Goal: Task Accomplishment & Management: Use online tool/utility

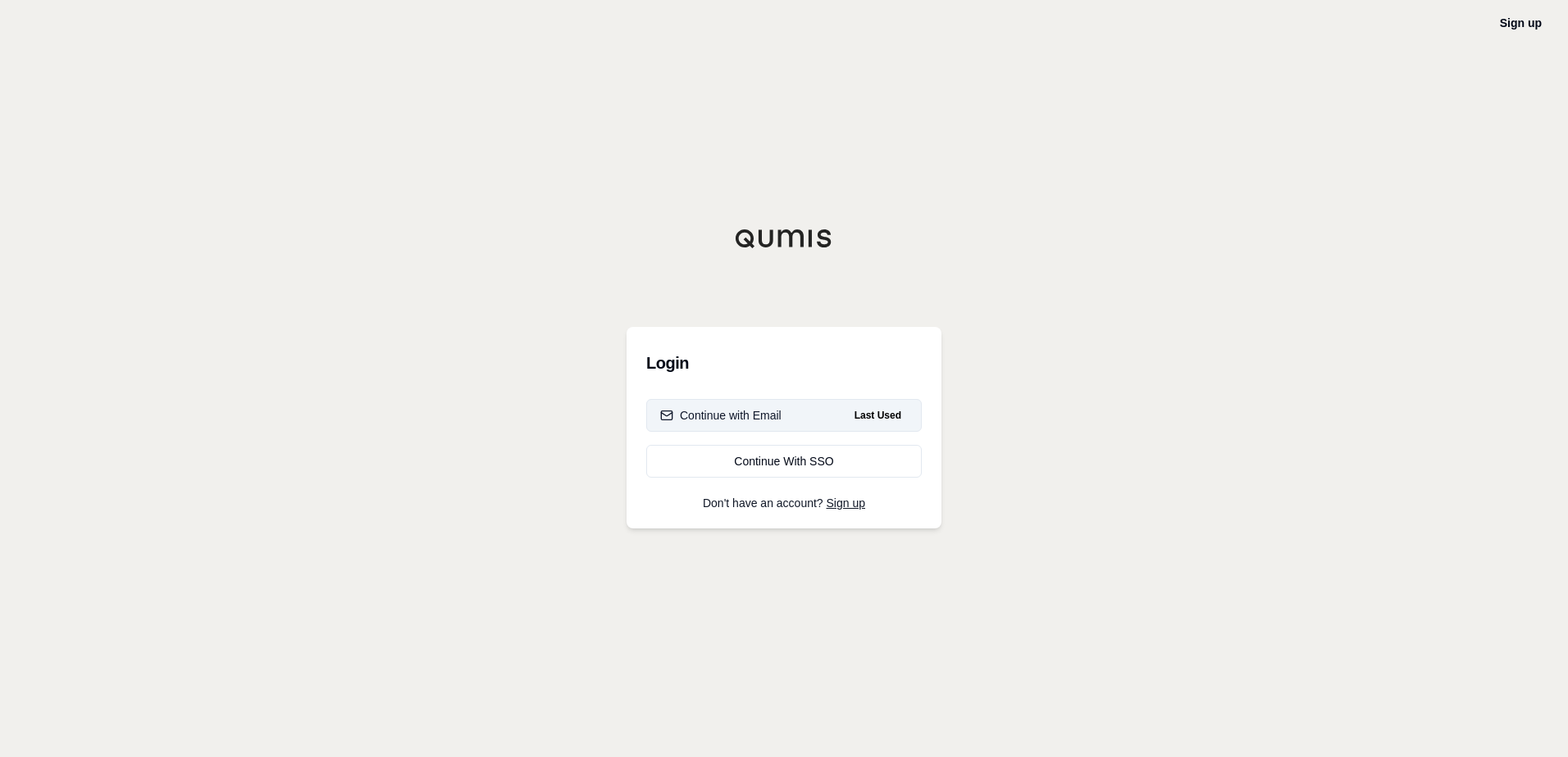
click at [829, 425] on button "Continue with Email Last Used" at bounding box center [784, 415] width 276 height 32
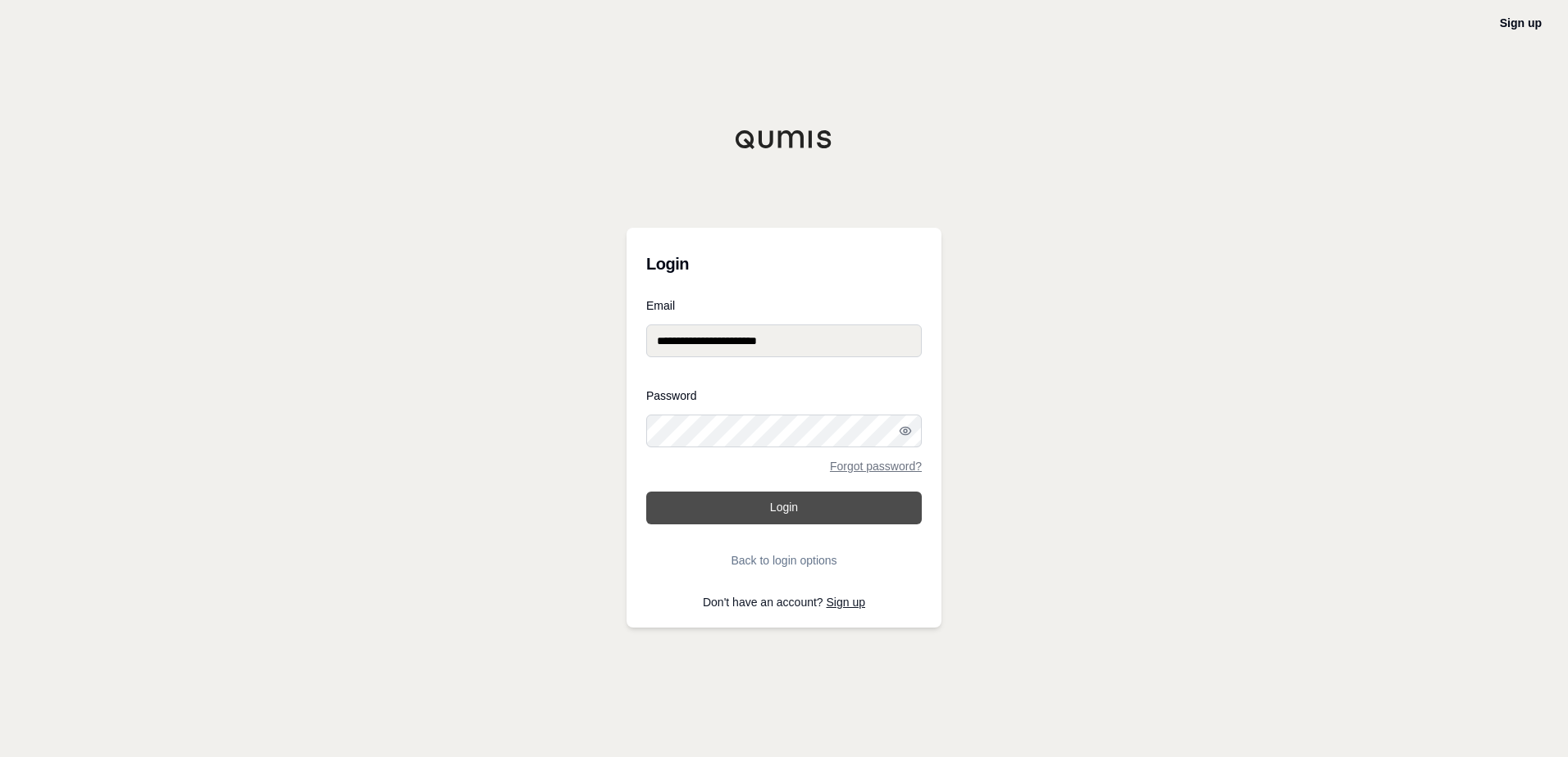
click at [760, 519] on button "Login" at bounding box center [784, 508] width 276 height 32
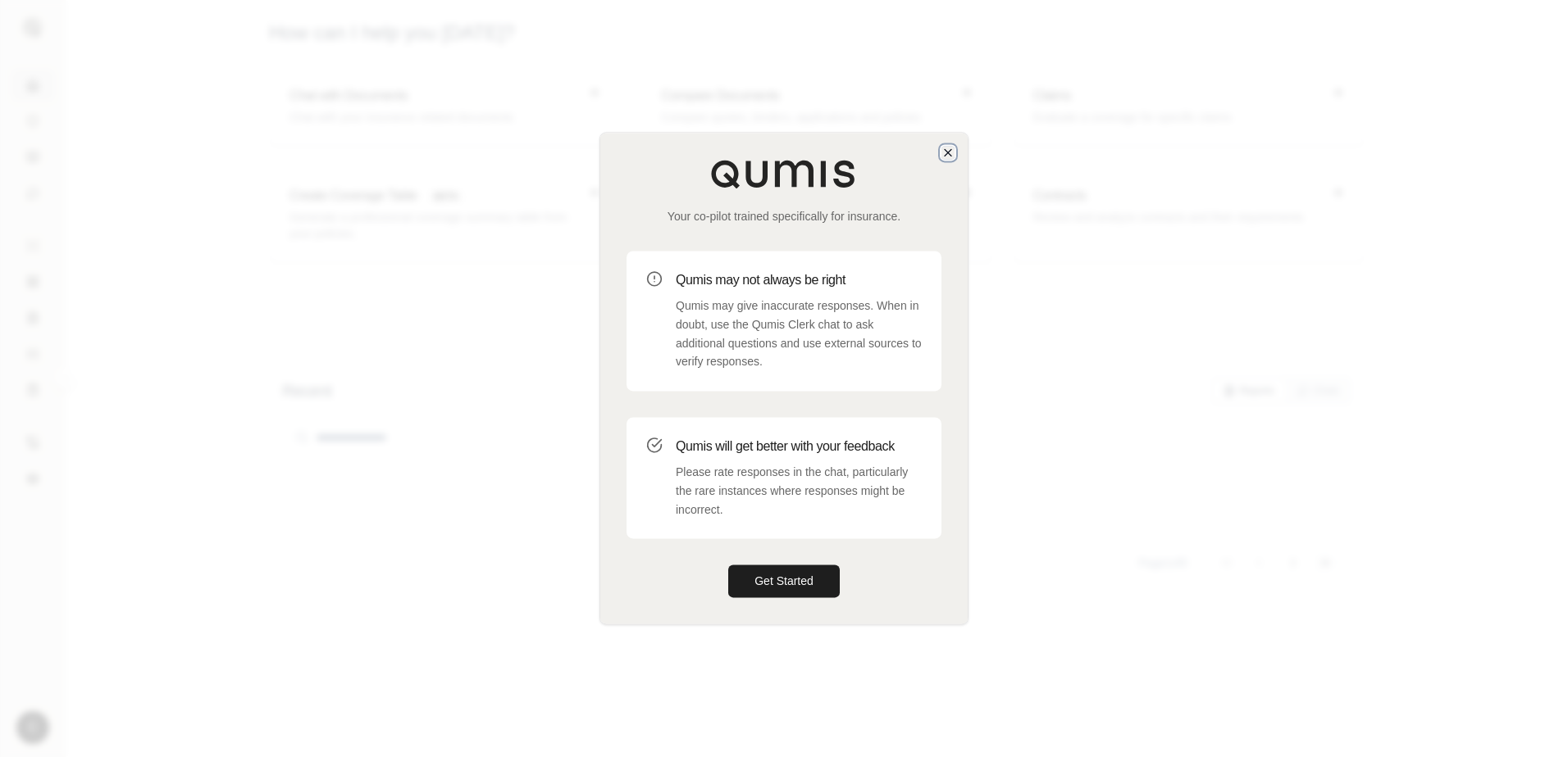
click at [953, 150] on icon "button" at bounding box center [948, 152] width 14 height 14
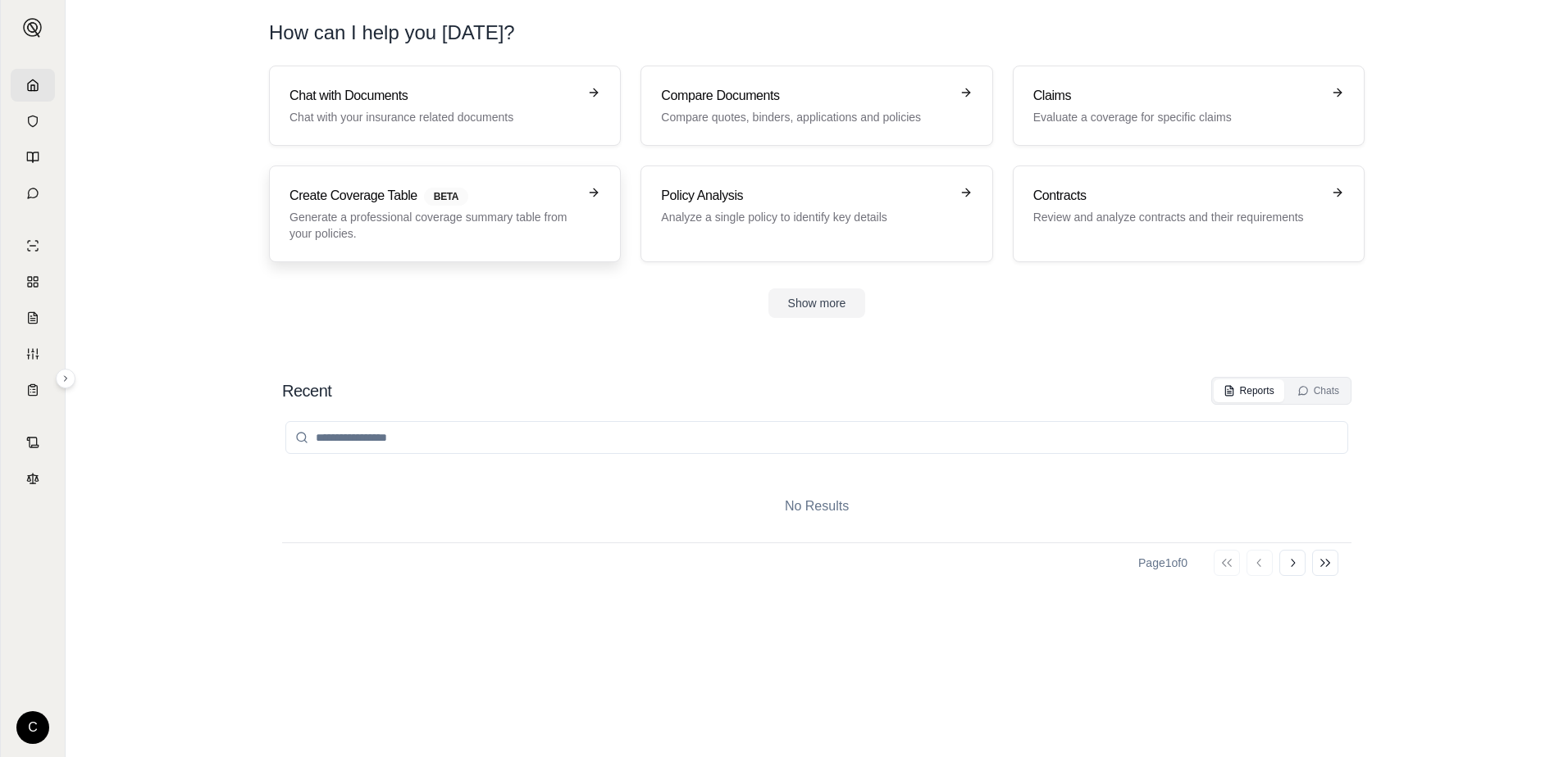
click at [441, 219] on p "Generate a professional coverage summary table from your policies." at bounding box center [433, 225] width 288 height 32
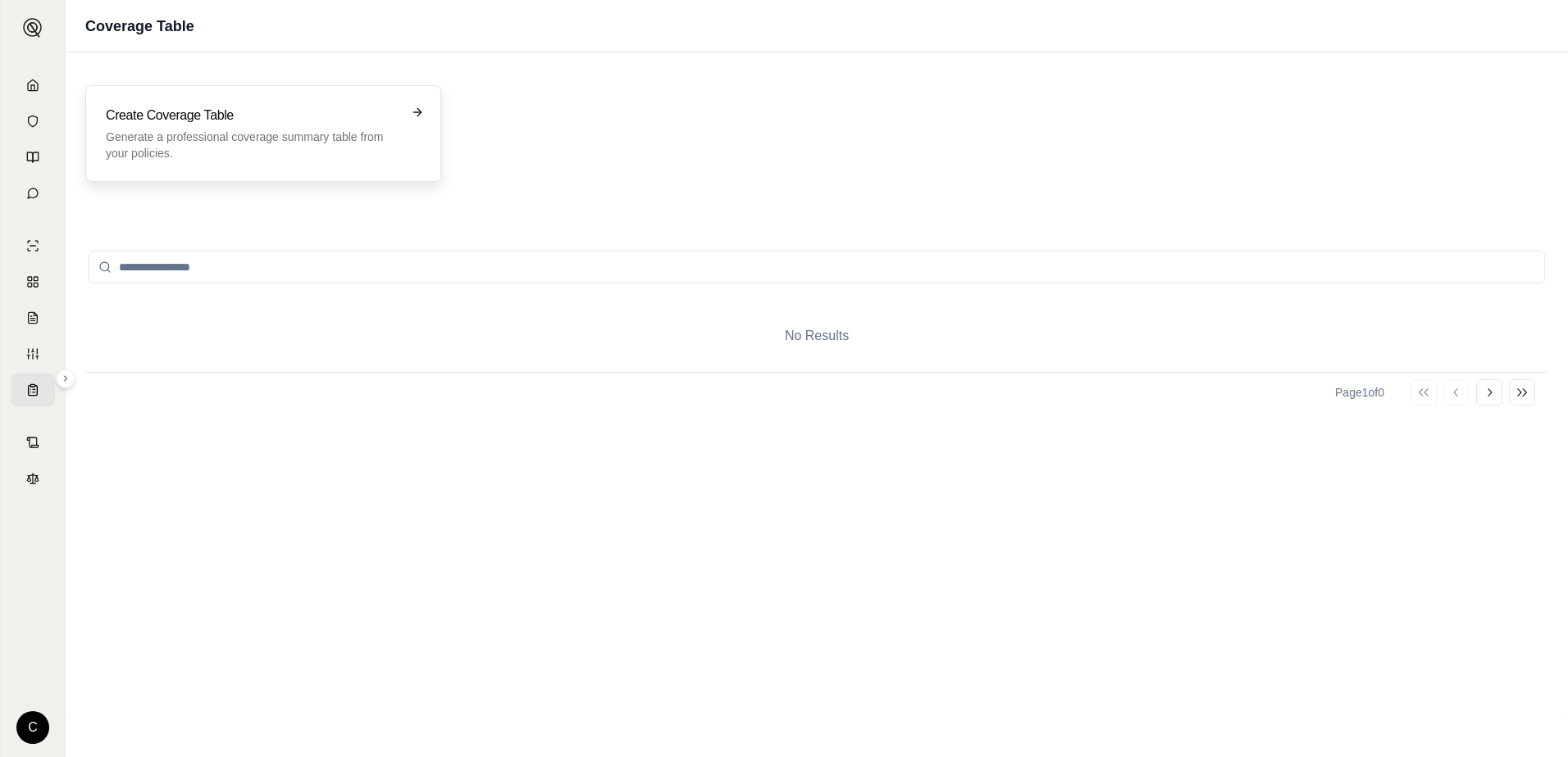
click at [207, 157] on p "Generate a professional coverage summary table from your policies." at bounding box center [252, 145] width 292 height 32
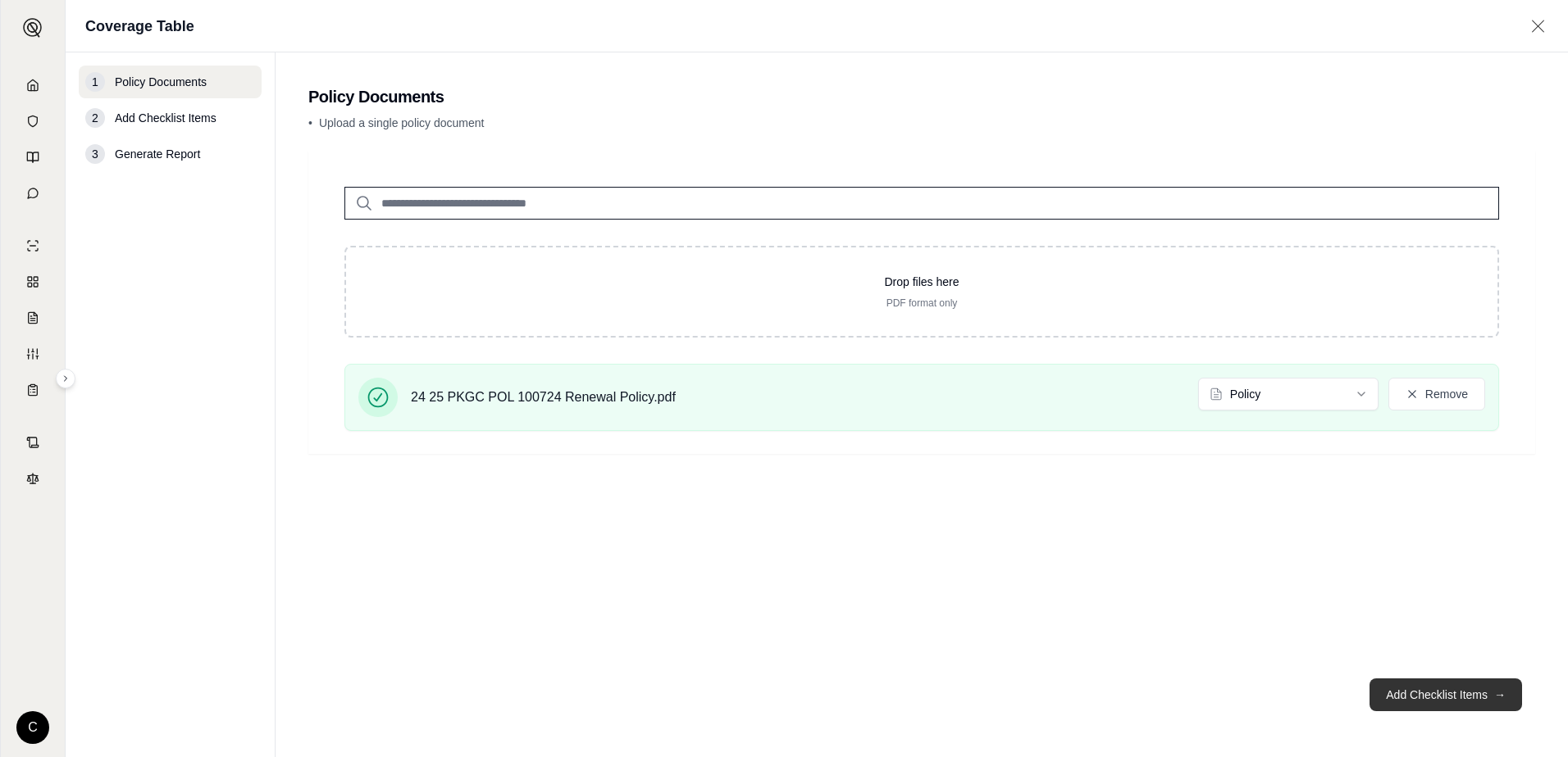
click at [1441, 700] on button "Add Checklist Items →" at bounding box center [1445, 695] width 152 height 32
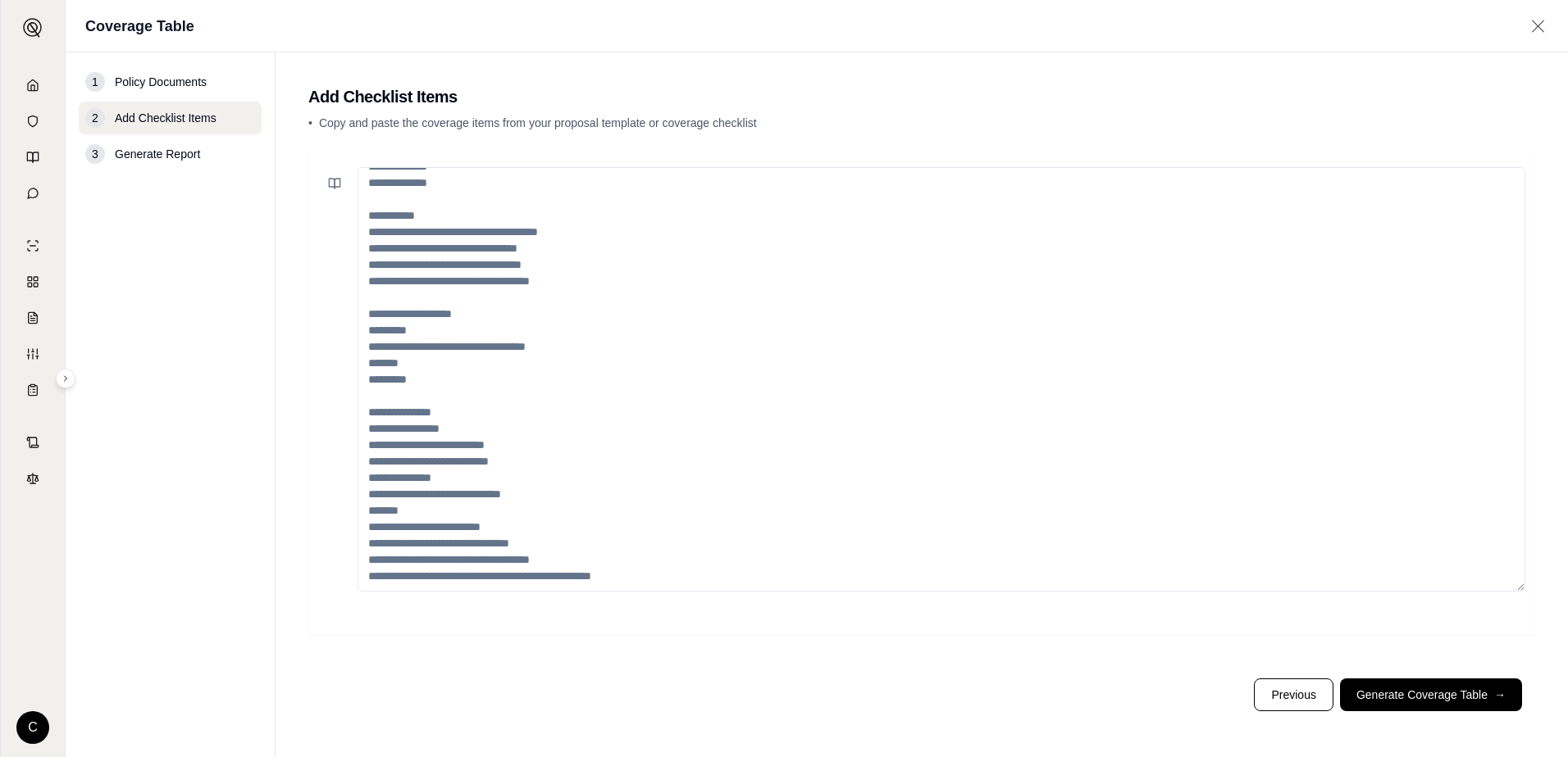
scroll to position [278, 0]
click at [1426, 695] on button "Generate Coverage Table →" at bounding box center [1431, 695] width 182 height 32
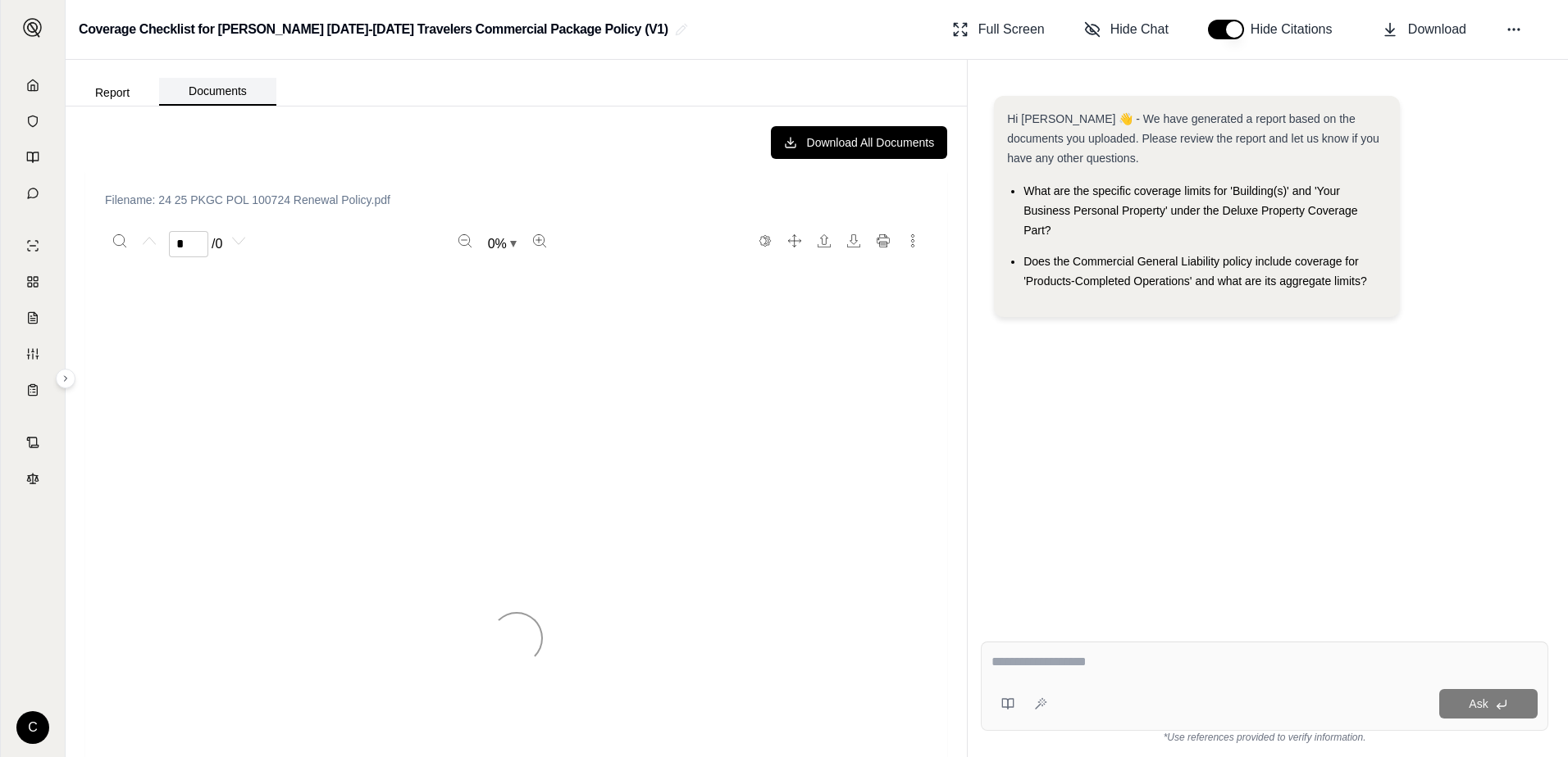
click at [215, 96] on button "Documents" at bounding box center [217, 91] width 117 height 28
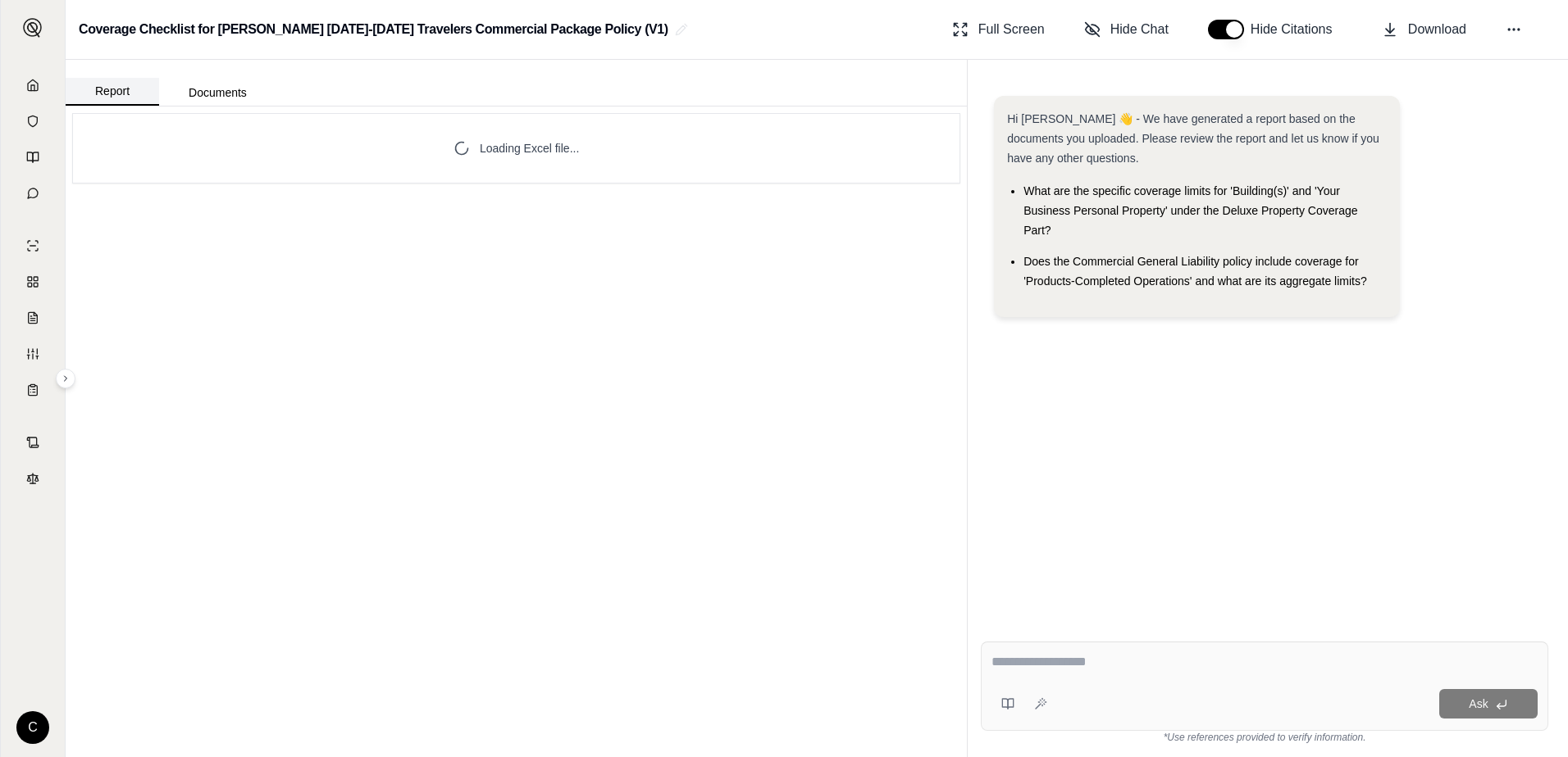
click at [123, 87] on button "Report" at bounding box center [113, 91] width 94 height 28
click at [1402, 25] on button "Download" at bounding box center [1424, 30] width 97 height 32
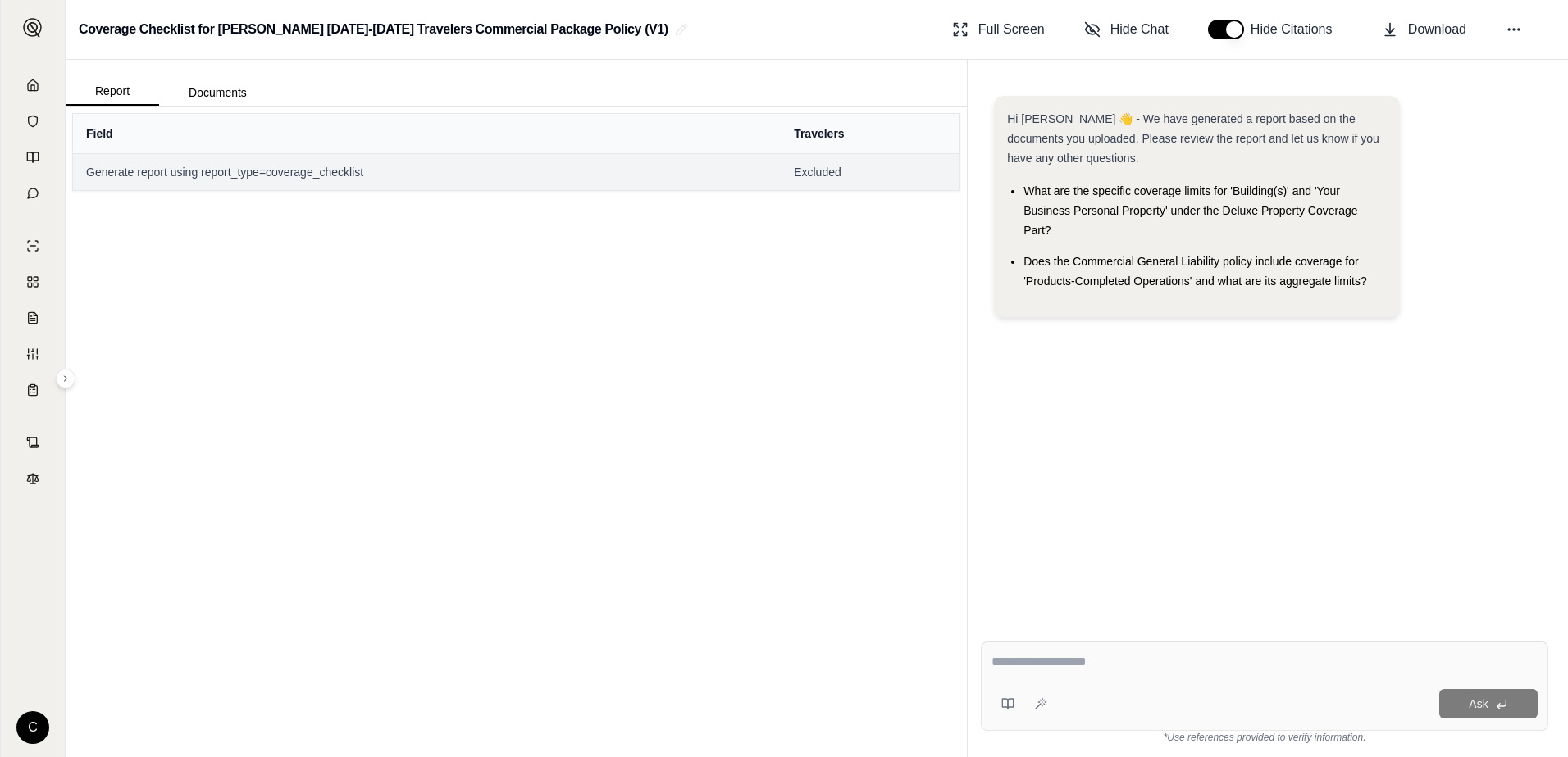
click at [228, 174] on span "Generate report using report_type=coverage_checklist" at bounding box center [427, 172] width 682 height 16
click at [39, 83] on icon at bounding box center [32, 85] width 14 height 14
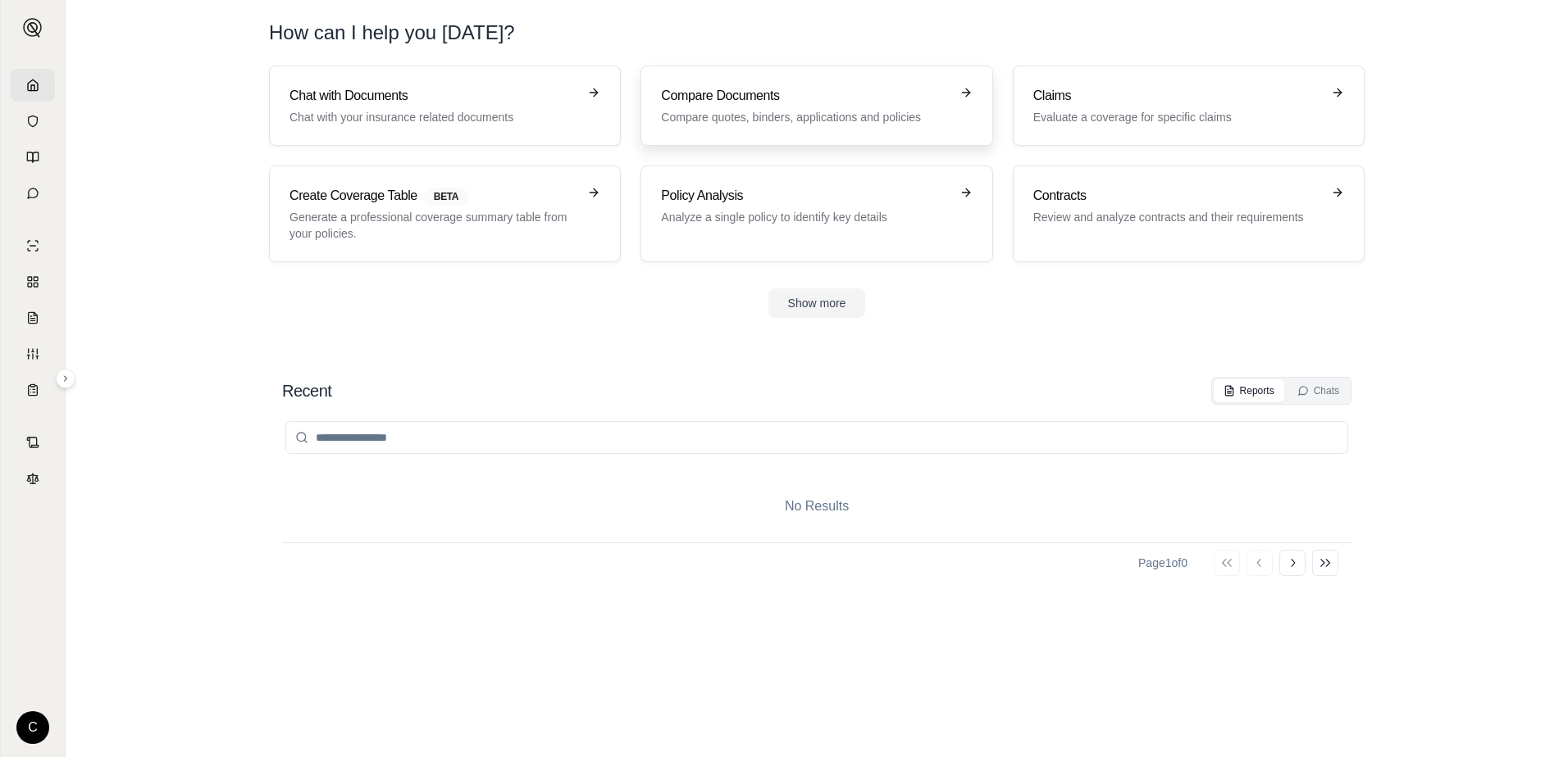
click at [790, 124] on p "Compare quotes, binders, applications and policies" at bounding box center [804, 117] width 288 height 16
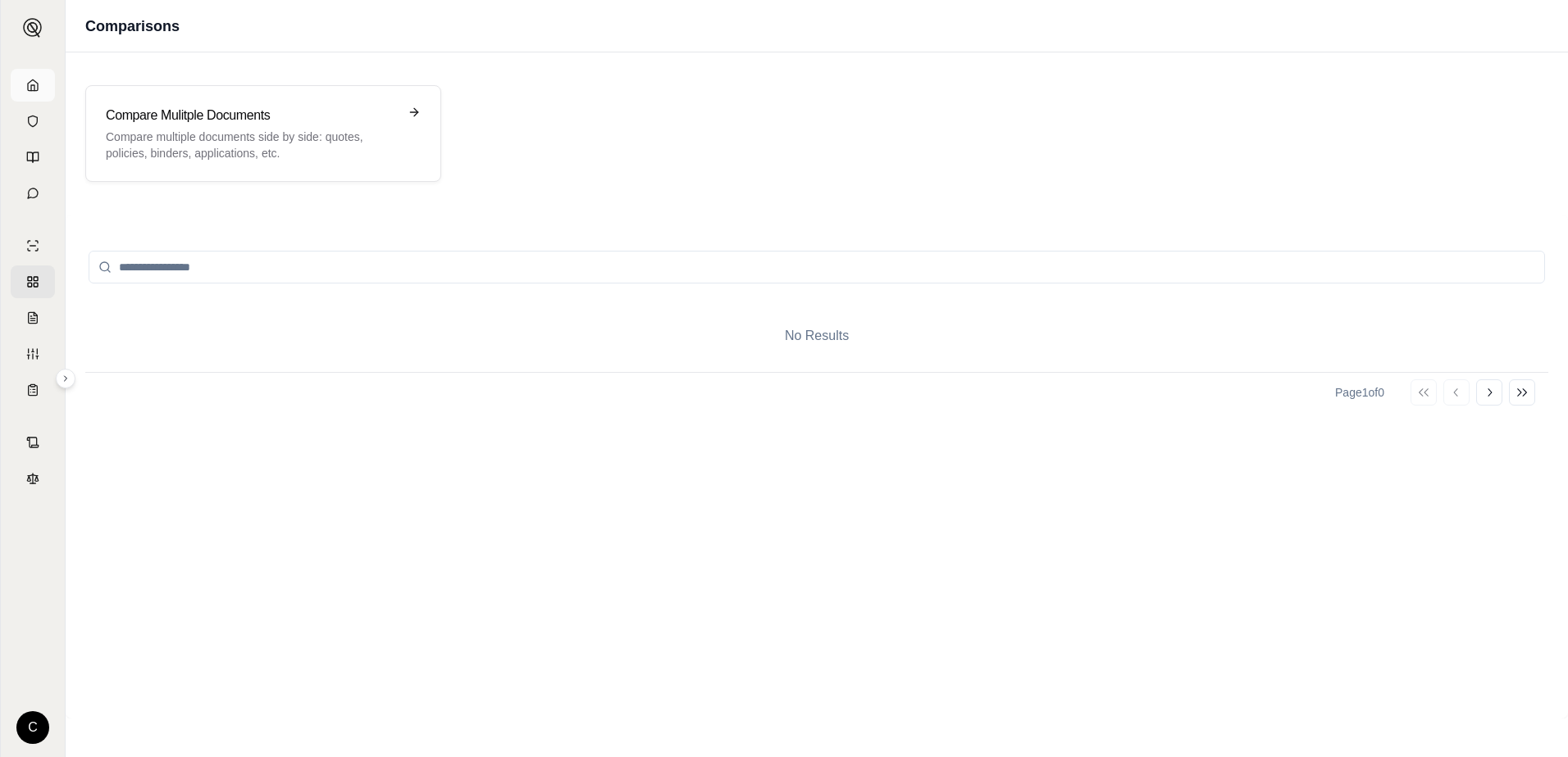
click at [32, 87] on icon at bounding box center [32, 85] width 14 height 14
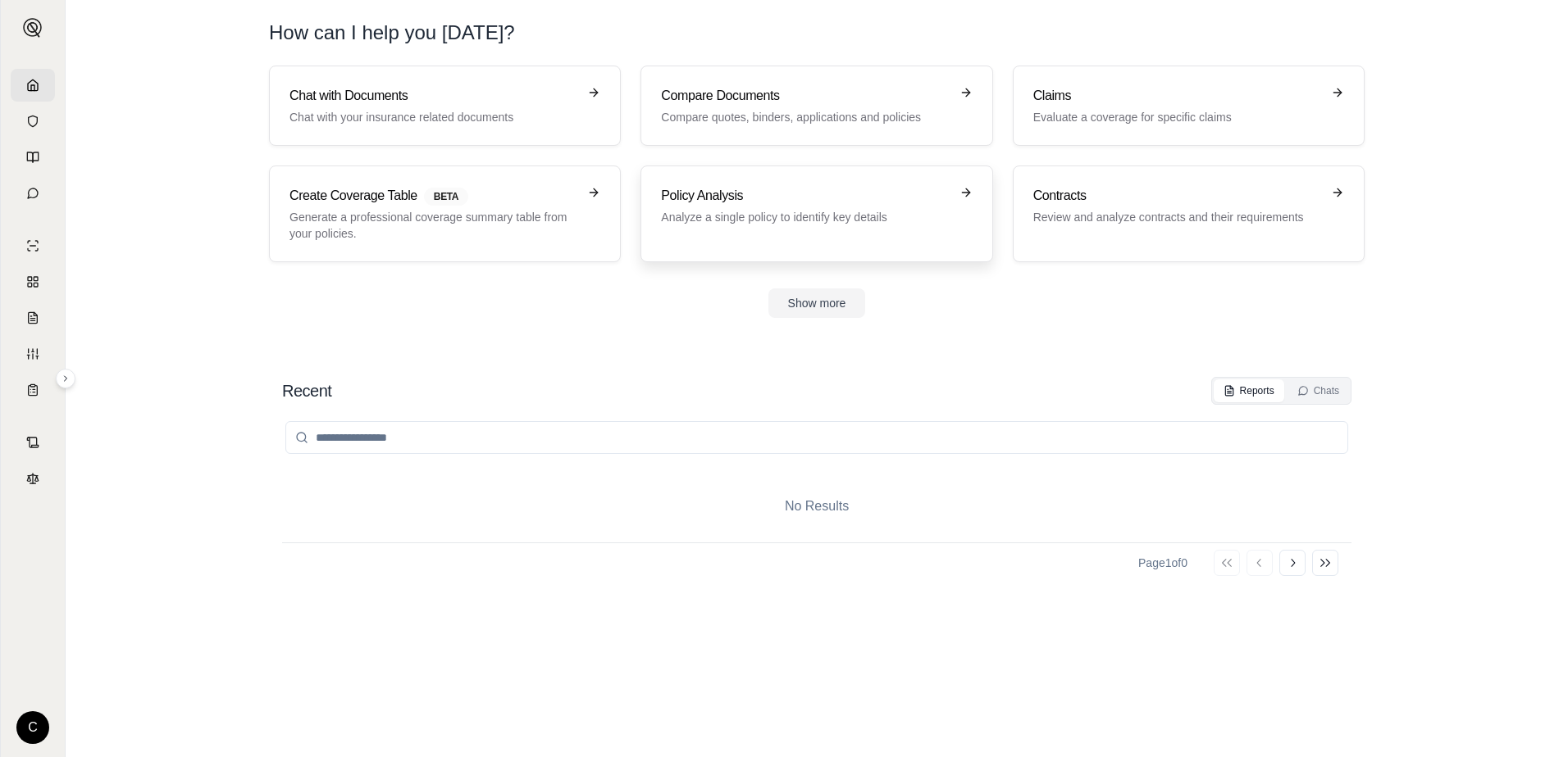
click at [826, 232] on div "Policy Analysis Analyze a single policy to identify key details" at bounding box center [816, 214] width 311 height 56
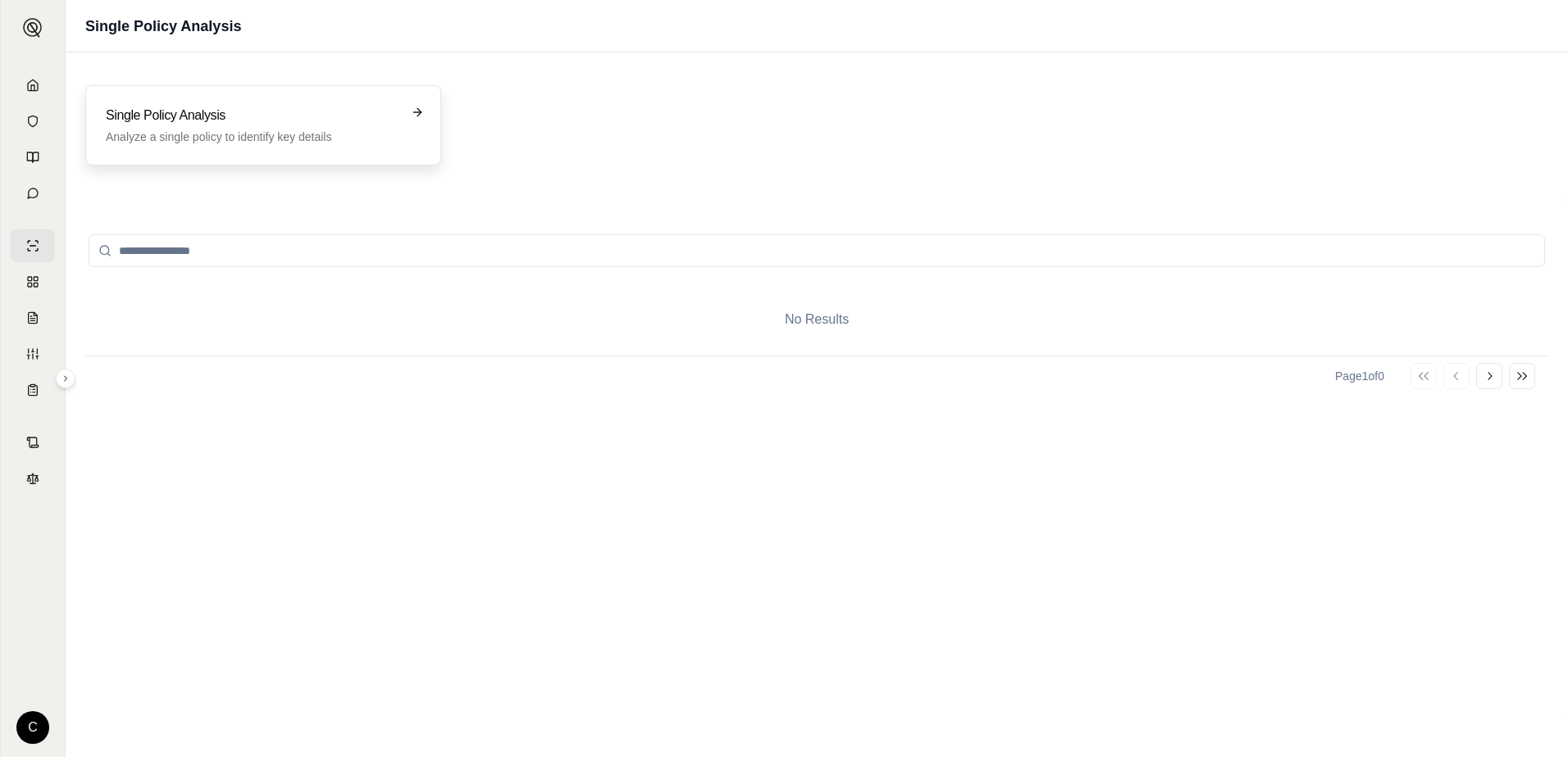
click at [290, 129] on p "Analyze a single policy to identify key details" at bounding box center [252, 137] width 292 height 16
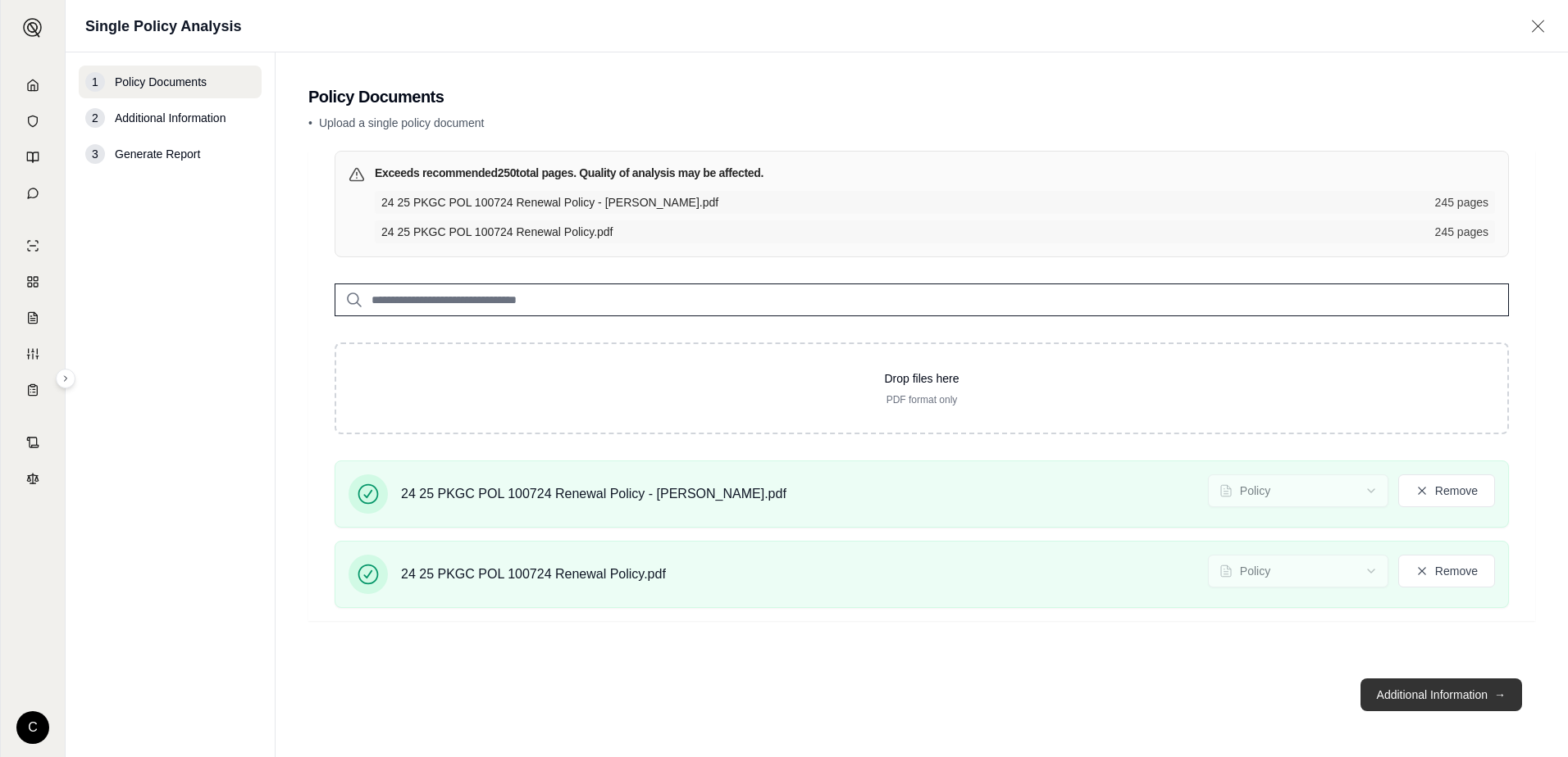
click at [1465, 687] on button "Additional Information →" at bounding box center [1441, 695] width 161 height 32
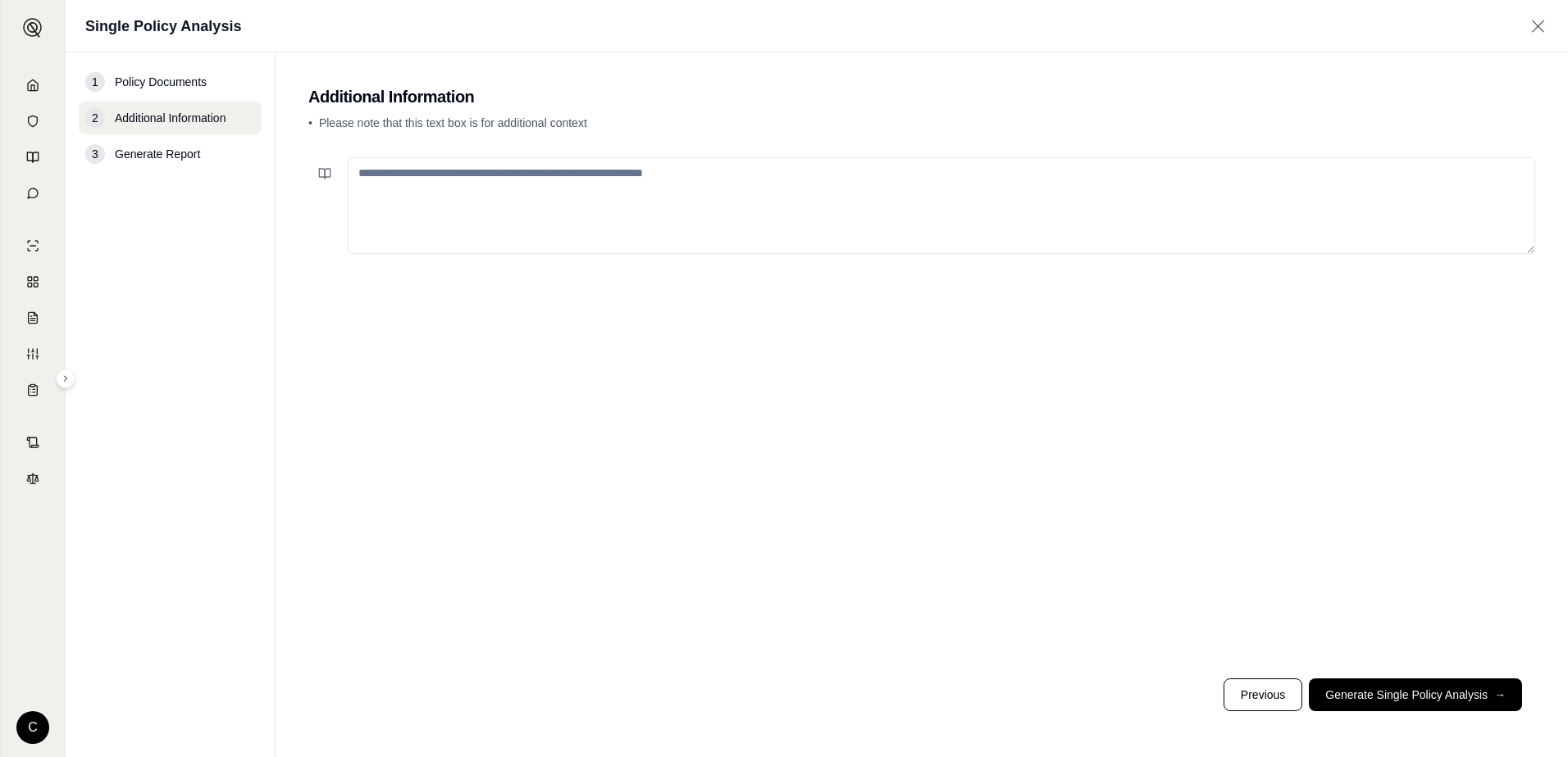
click at [516, 183] on textarea at bounding box center [941, 205] width 1187 height 96
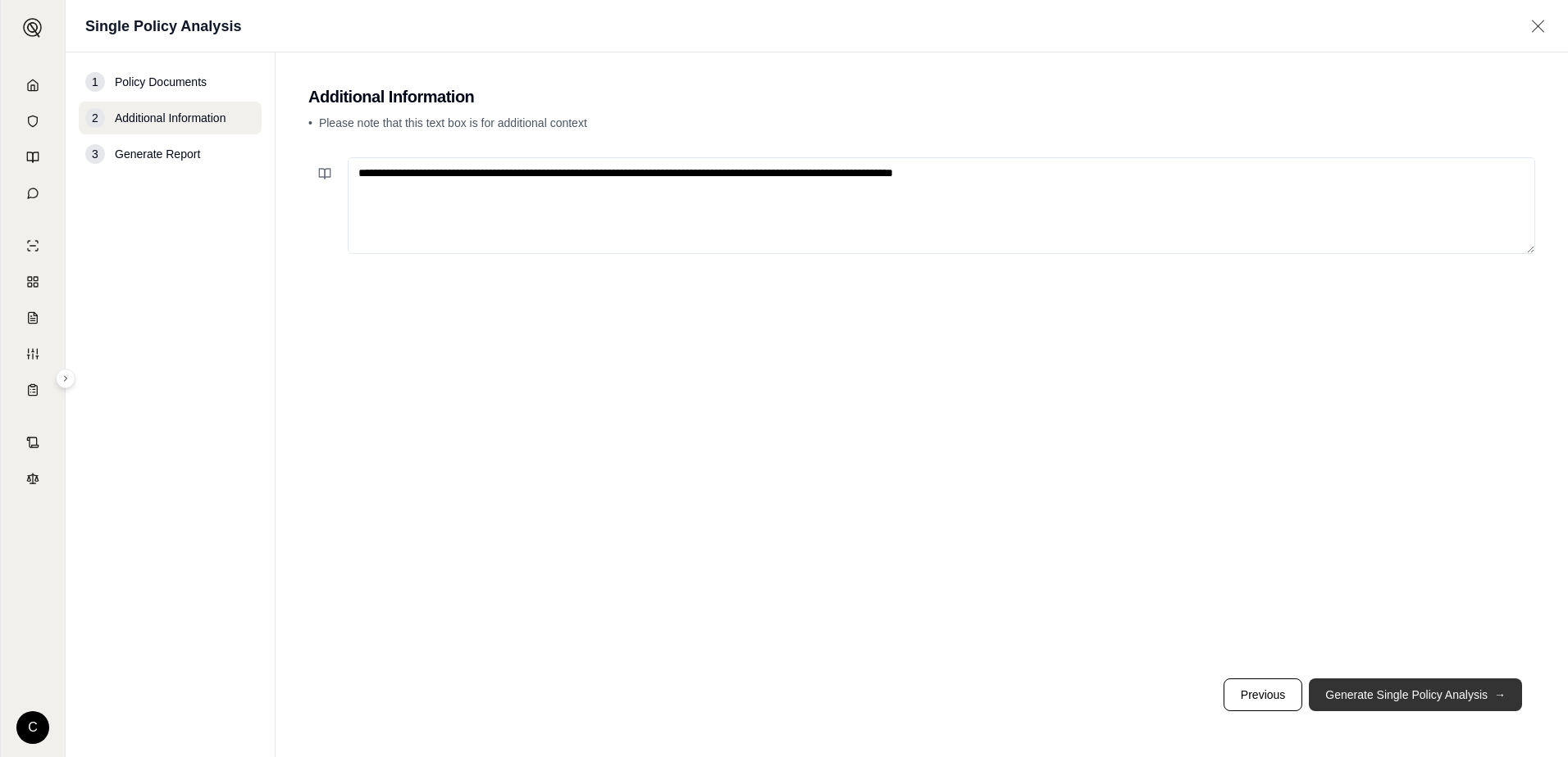
type textarea "**********"
click at [1413, 697] on button "Generate Single Policy Analysis →" at bounding box center [1416, 695] width 214 height 32
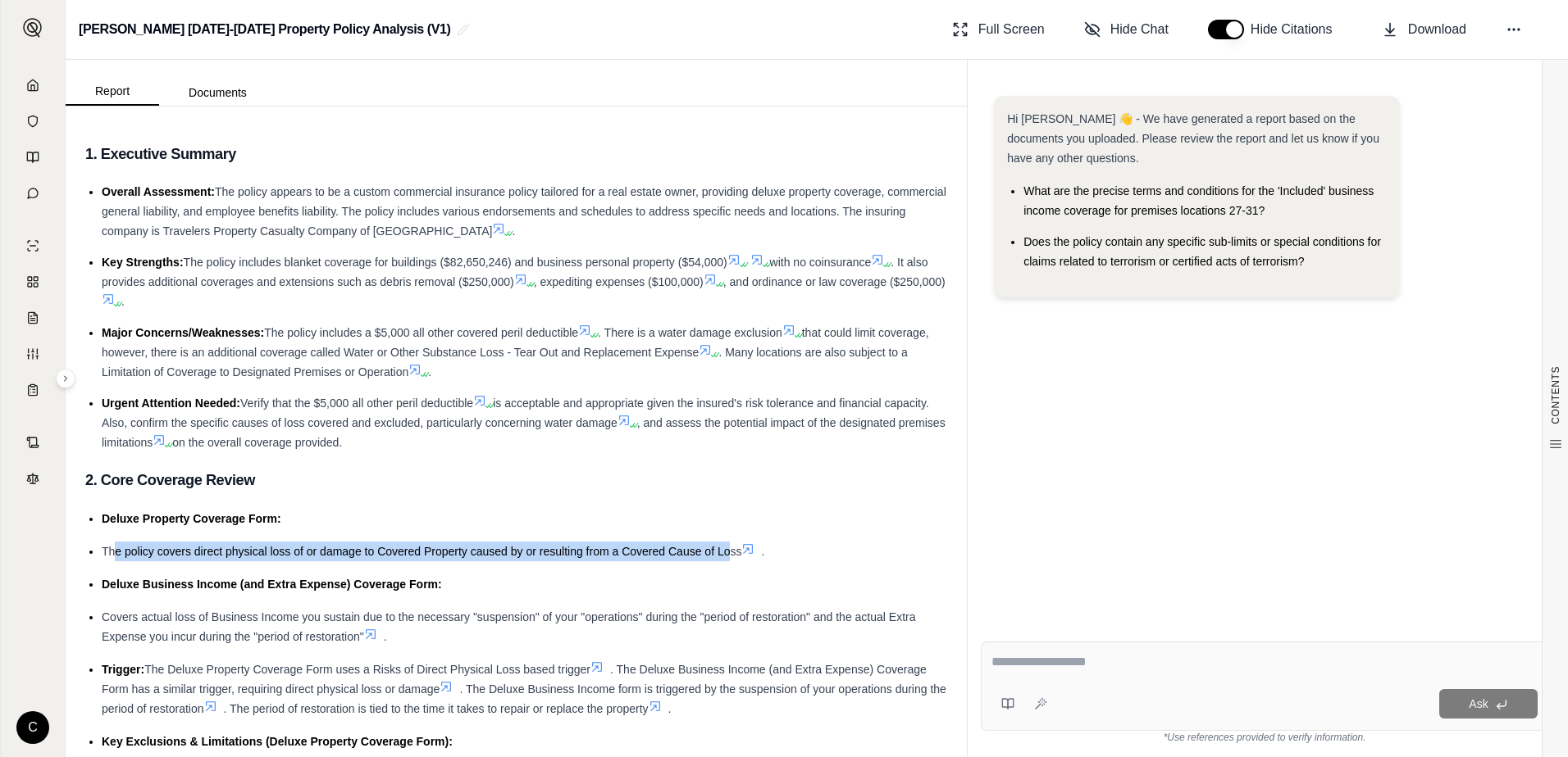
drag, startPoint x: 113, startPoint y: 552, endPoint x: 729, endPoint y: 552, distance: 616.0
click at [729, 552] on span "The policy covers direct physical loss of or damage to Covered Property caused …" at bounding box center [422, 552] width 640 height 14
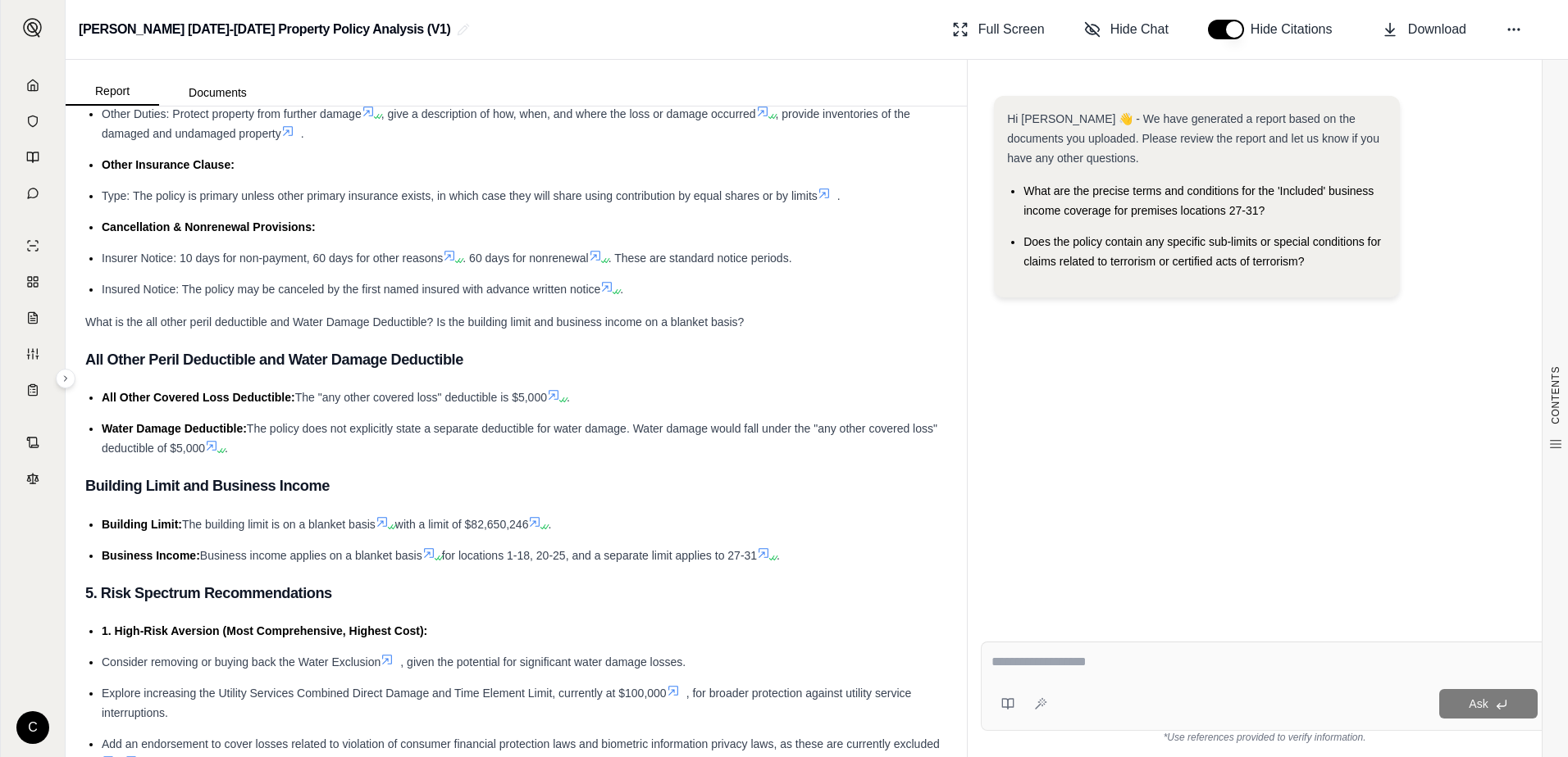
scroll to position [5356, 0]
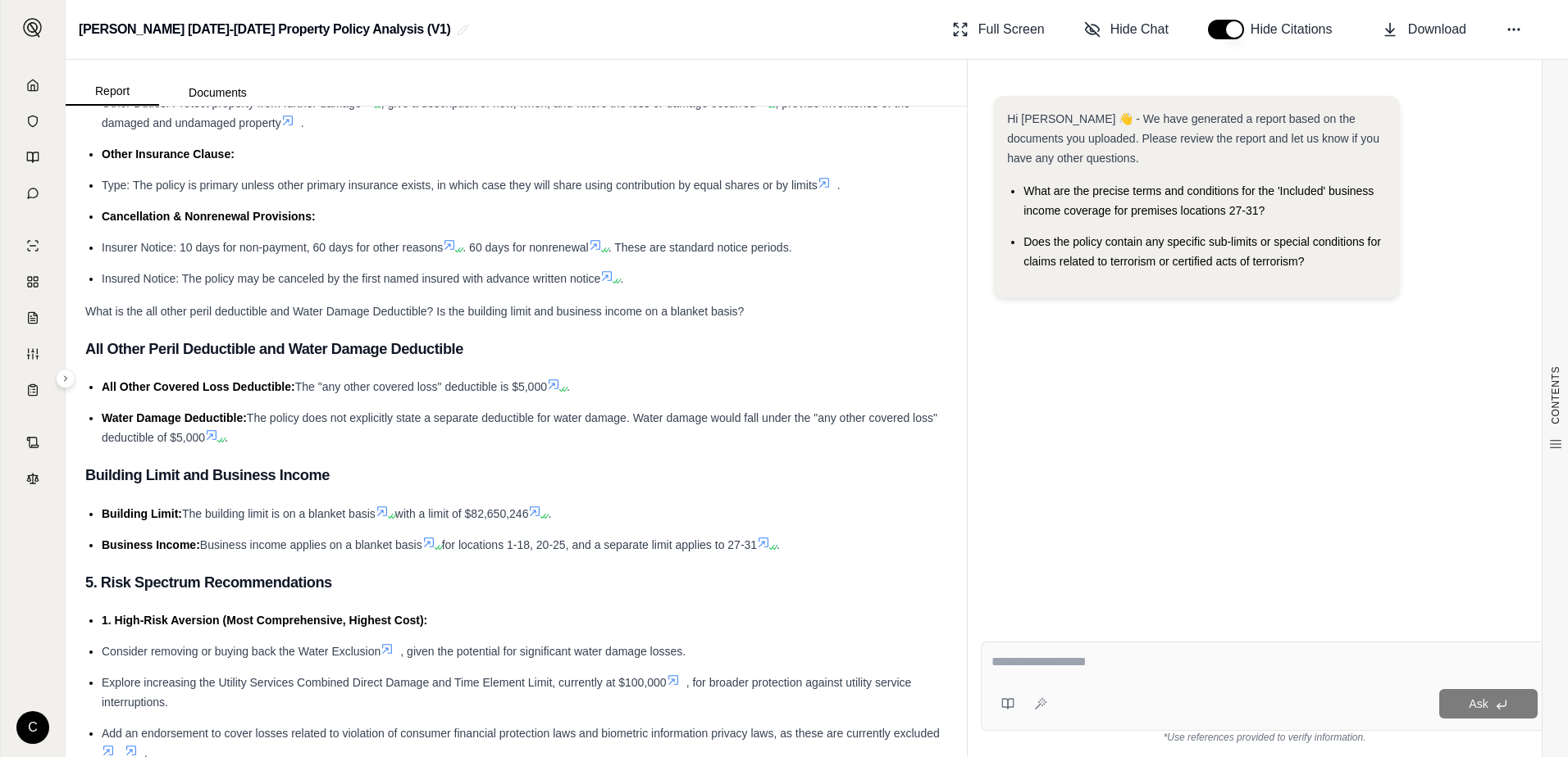
drag, startPoint x: 253, startPoint y: 503, endPoint x: 232, endPoint y: 522, distance: 28.3
click at [232, 444] on span "The policy does not explicitly state a separate deductible for water damage. Wa…" at bounding box center [519, 428] width 836 height 32
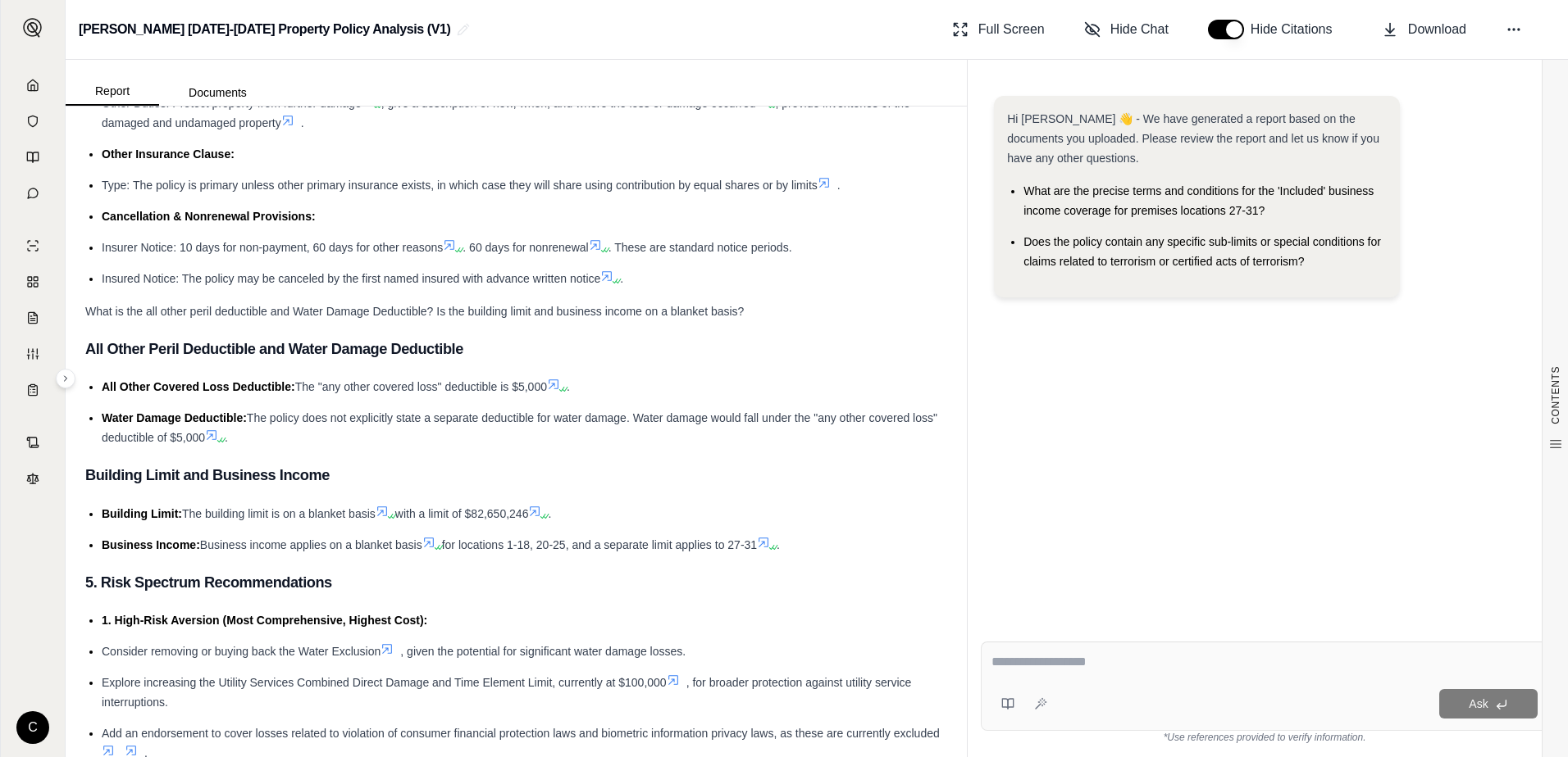
drag, startPoint x: 188, startPoint y: 597, endPoint x: 538, endPoint y: 597, distance: 350.0
click at [538, 524] on li "Building Limit: The building limit is on a blanket basis with a limit of $82,65…" at bounding box center [525, 514] width 846 height 20
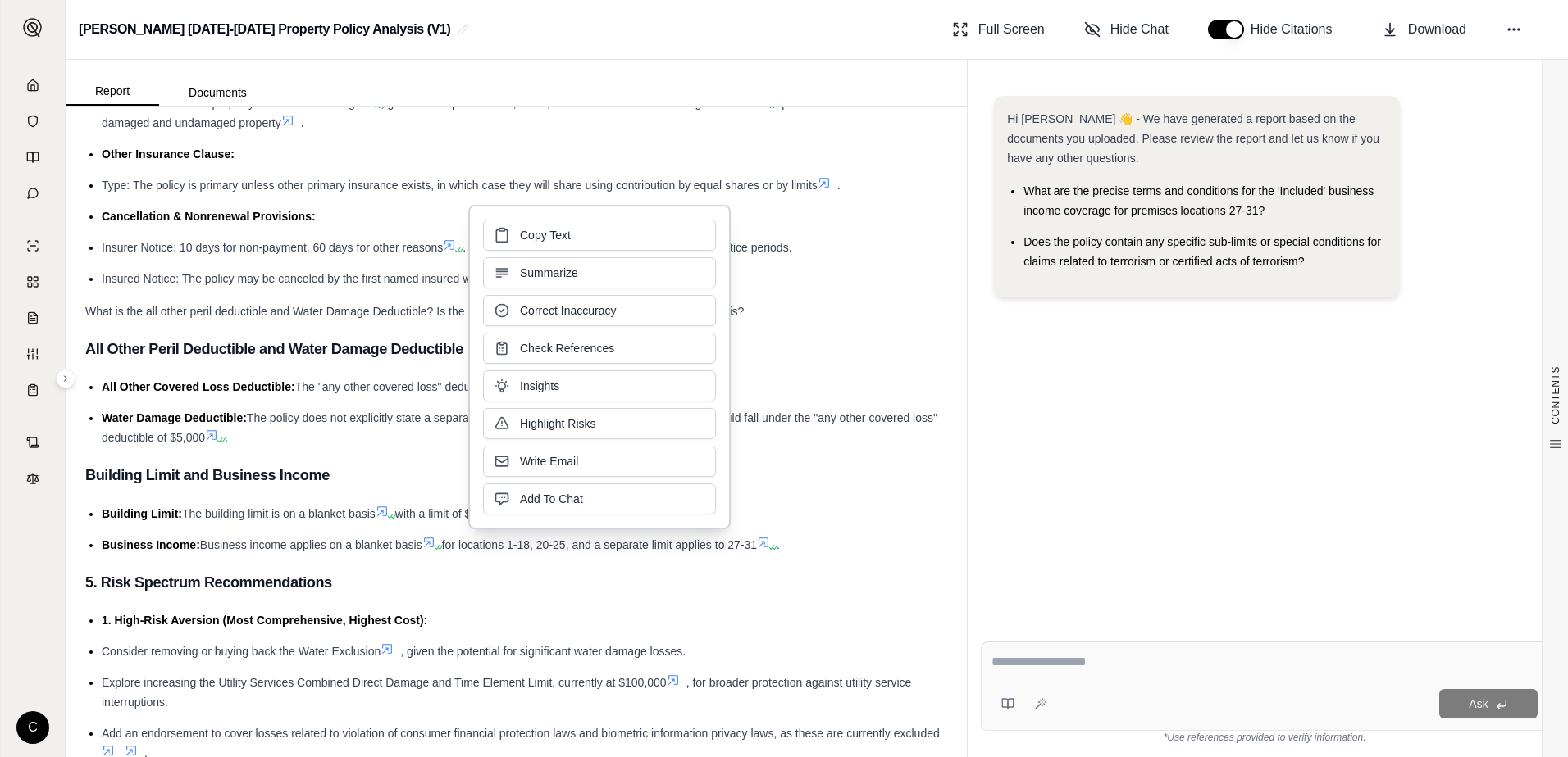
drag, startPoint x: 538, startPoint y: 597, endPoint x: 518, endPoint y: 598, distance: 20.0
copy li "he building limit is on a blanket basis with a limit of $82,650,246"
click at [305, 552] on span "Business income applies on a blanket basis" at bounding box center [311, 545] width 223 height 14
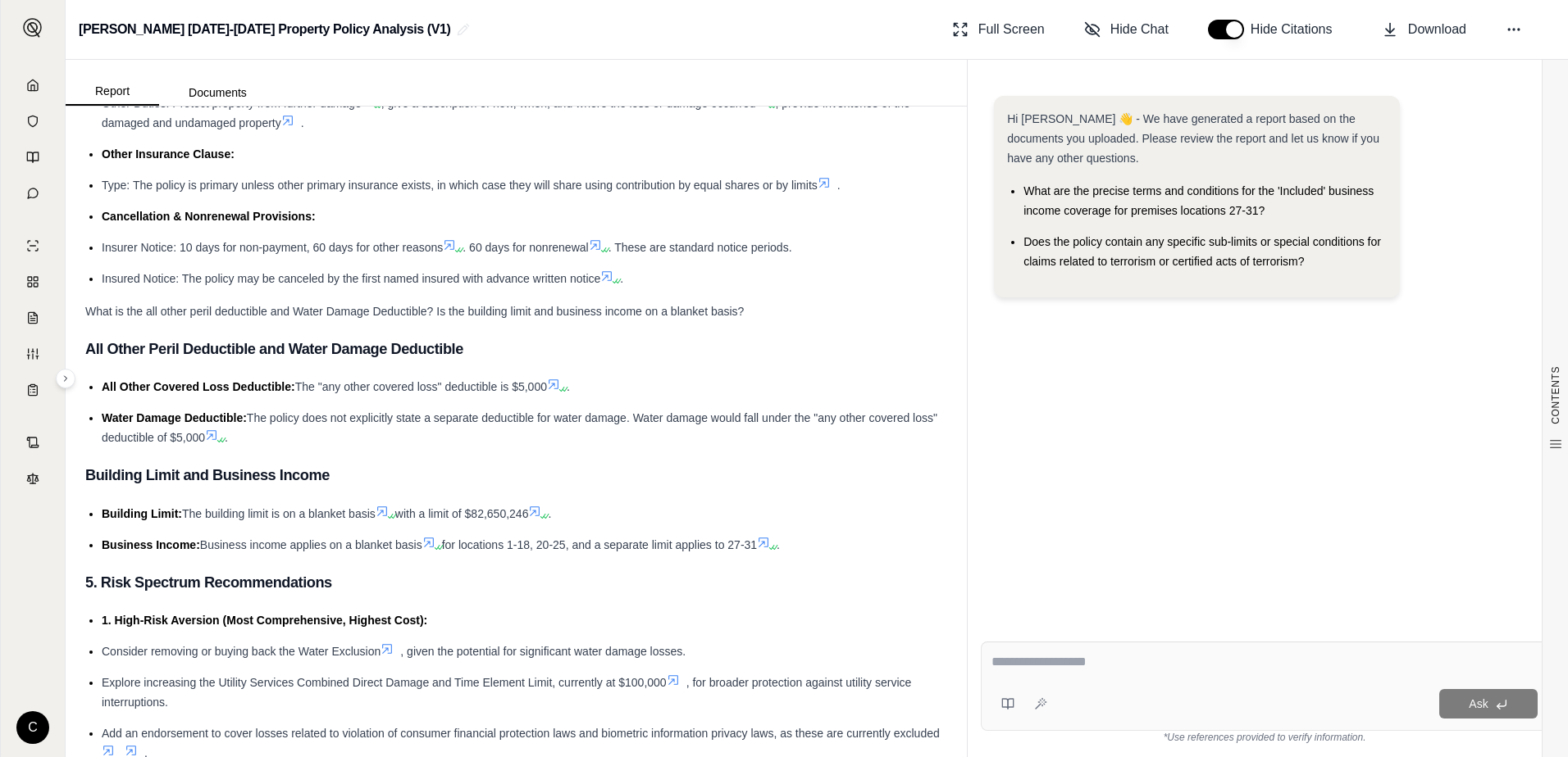
drag, startPoint x: 295, startPoint y: 630, endPoint x: 766, endPoint y: 627, distance: 471.0
click at [766, 555] on li "Business Income: Business income applies on a blanket basis for locations 1-18,…" at bounding box center [525, 545] width 846 height 20
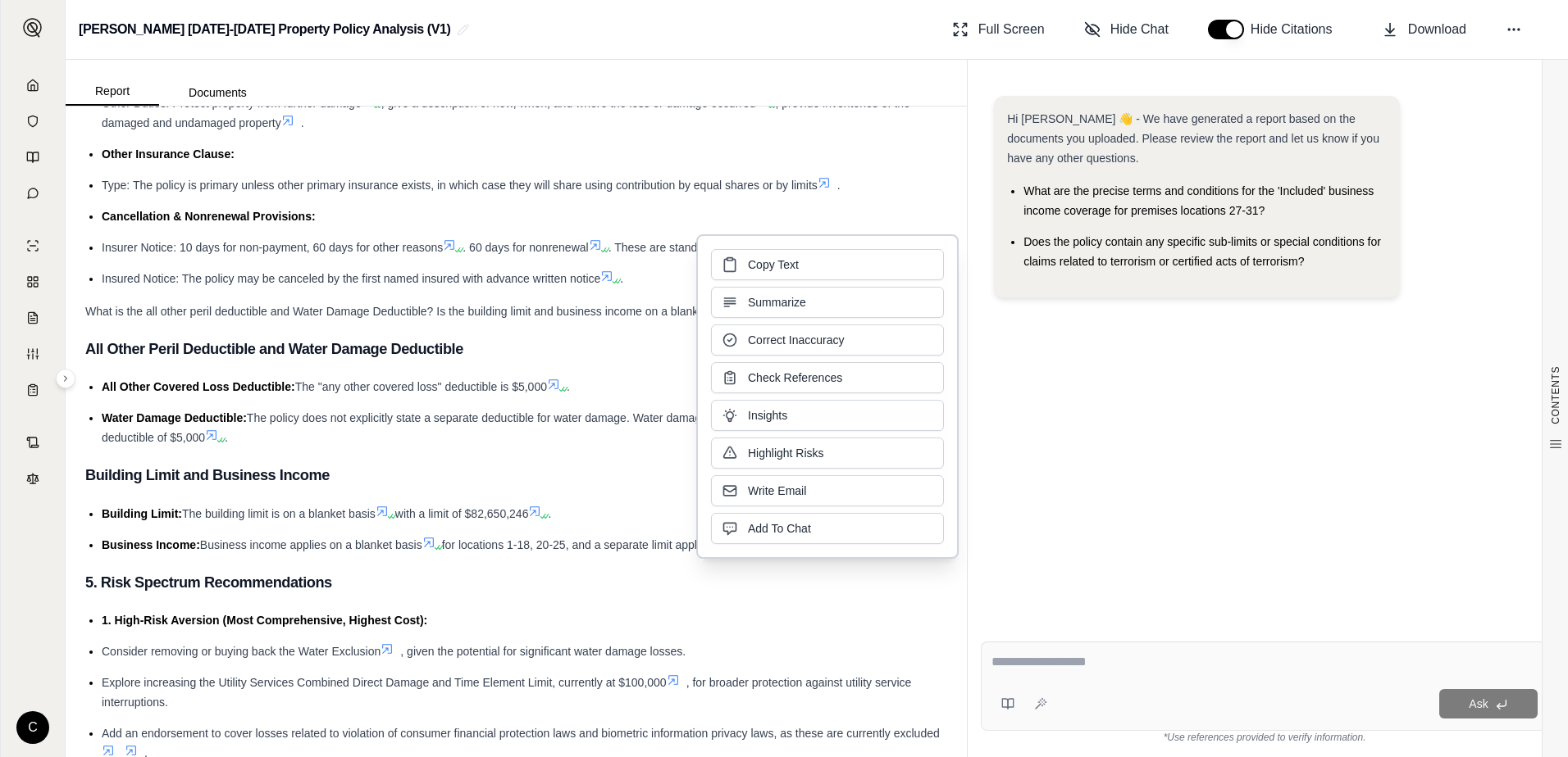
drag, startPoint x: 766, startPoint y: 627, endPoint x: 749, endPoint y: 627, distance: 17.0
copy li "applies on a blanket basis for locations 1-18, 20-25, and a separate limit appl…"
